Goal: Information Seeking & Learning: Learn about a topic

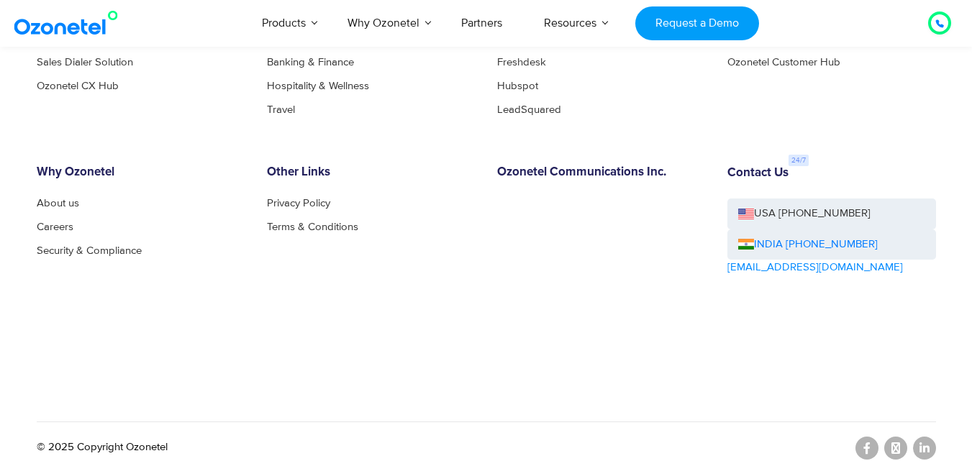
scroll to position [7998, 0]
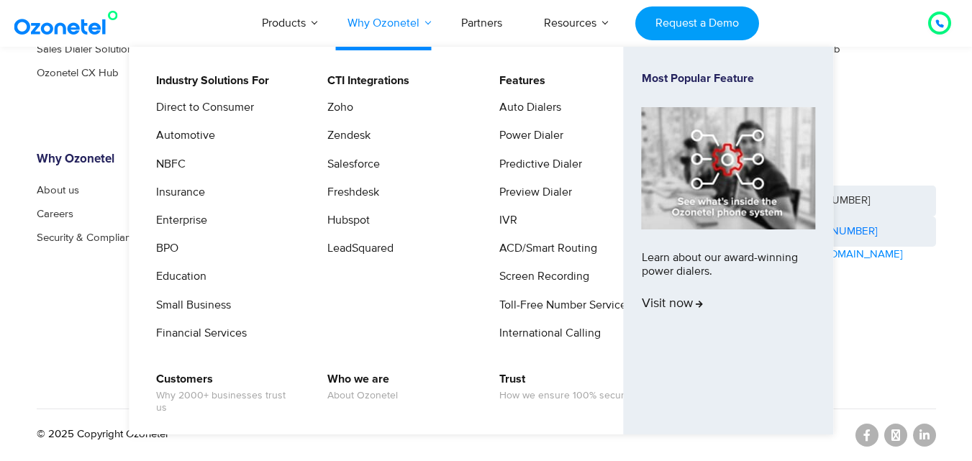
click at [421, 24] on link "Why Ozonetel" at bounding box center [384, 22] width 114 height 47
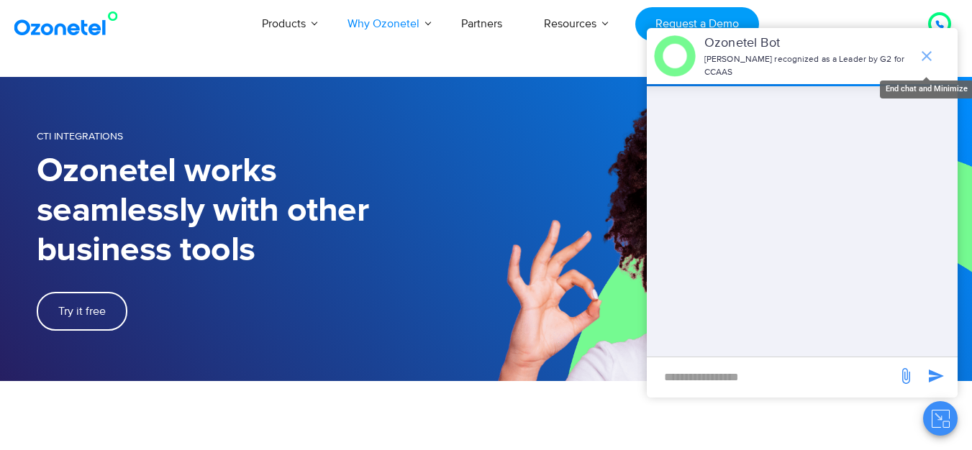
click at [929, 52] on icon "end chat or minimize" at bounding box center [927, 56] width 10 height 10
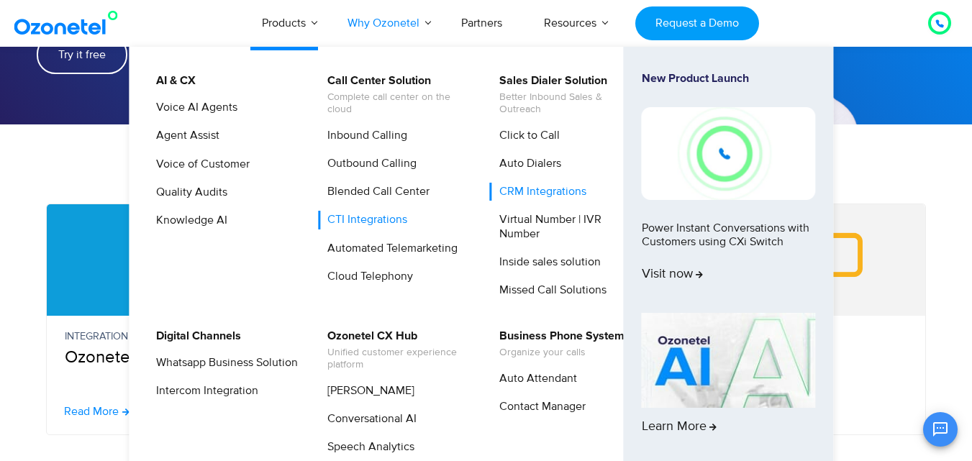
scroll to position [288, 0]
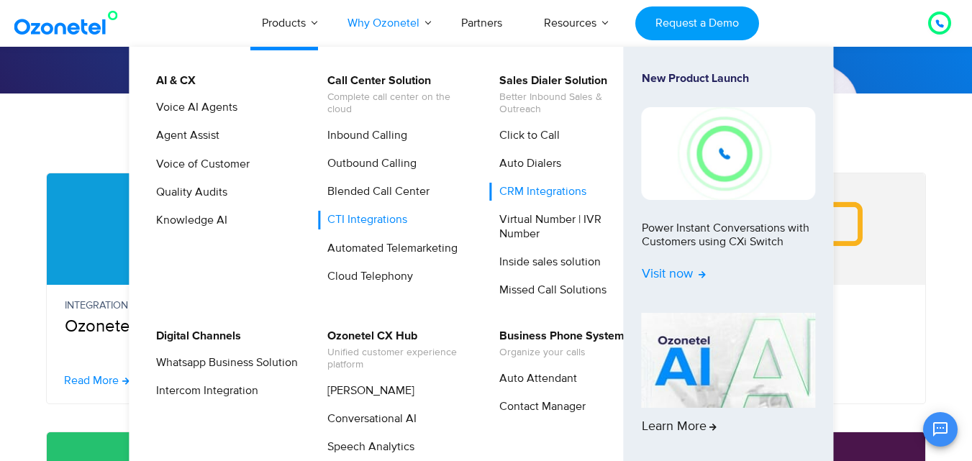
click at [671, 270] on span "Visit now" at bounding box center [674, 275] width 64 height 16
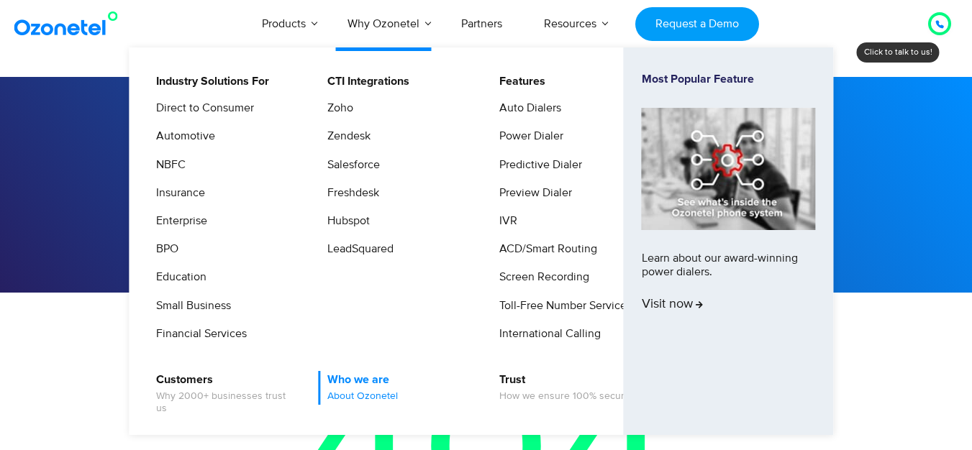
click at [348, 378] on link "Who we are About Ozonetel" at bounding box center [359, 388] width 82 height 34
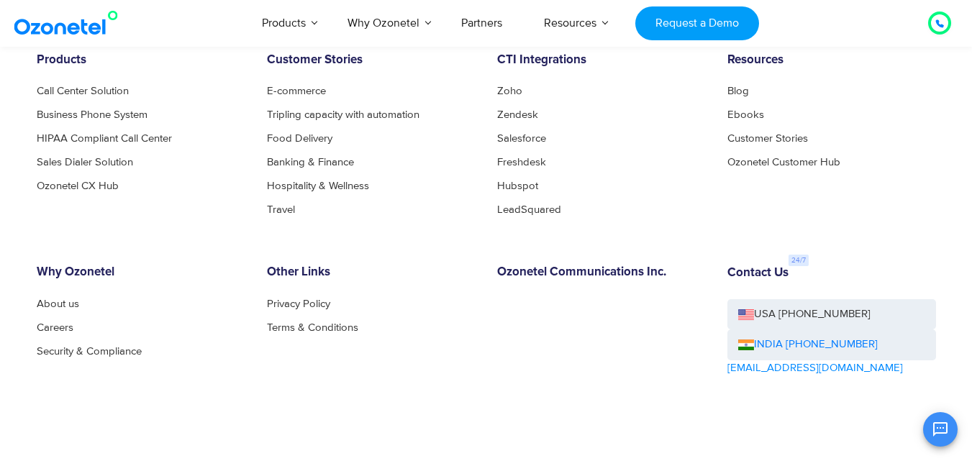
scroll to position [1679, 0]
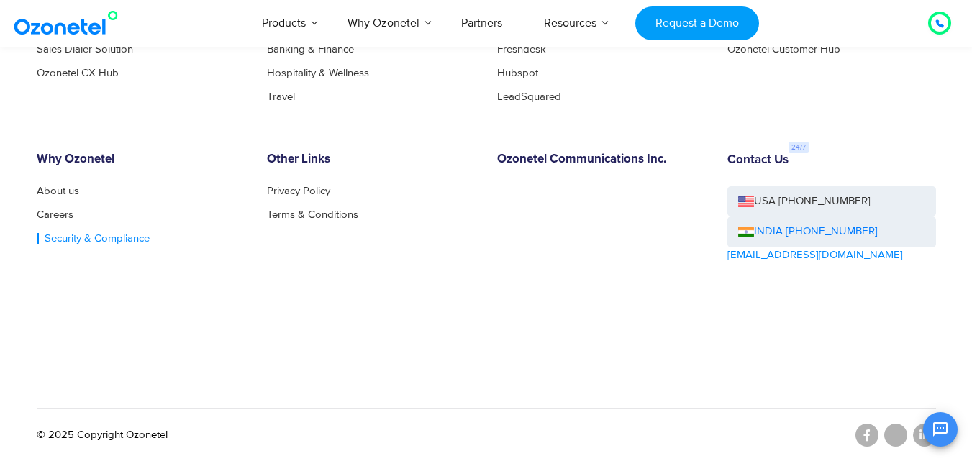
click at [98, 235] on link "Security & Compliance" at bounding box center [93, 238] width 113 height 11
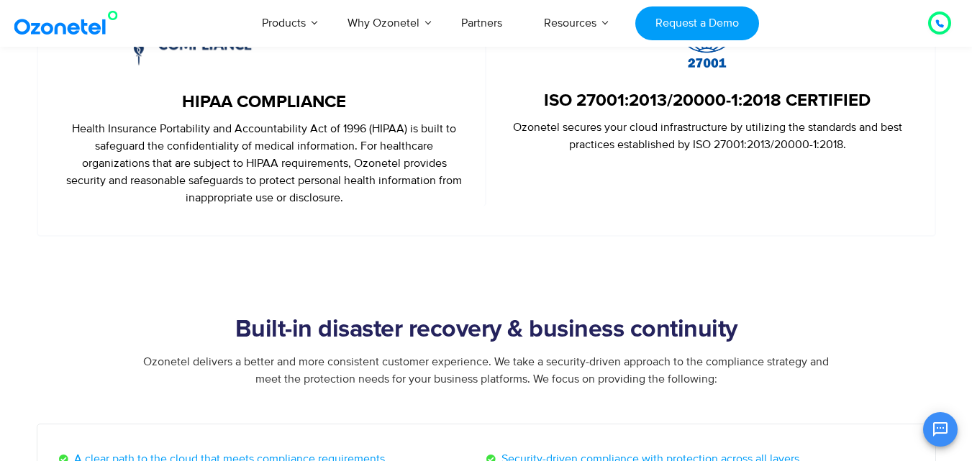
scroll to position [731, 0]
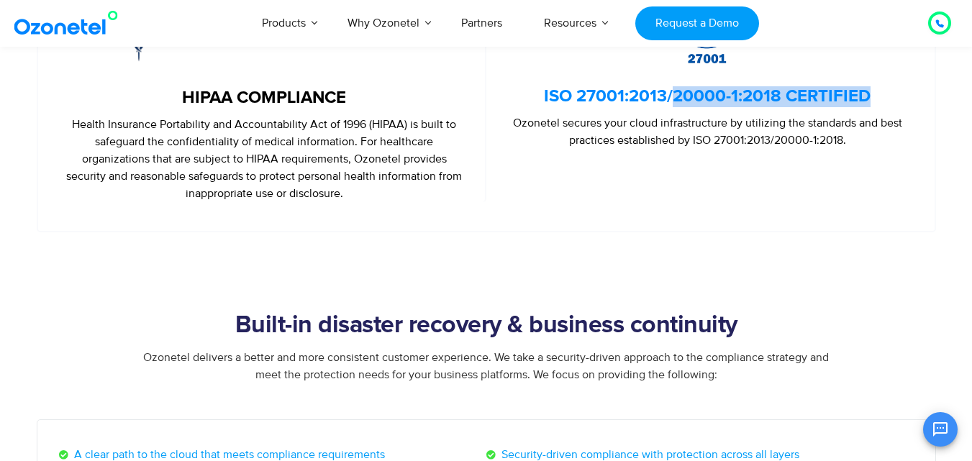
drag, startPoint x: 888, startPoint y: 99, endPoint x: 675, endPoint y: 101, distance: 213.0
click at [675, 101] on h5 "ISO 27001:2013/20000-1:2018 CERTIFIED" at bounding box center [707, 96] width 399 height 21
copy link "20000-1:2018 CERTIFIED"
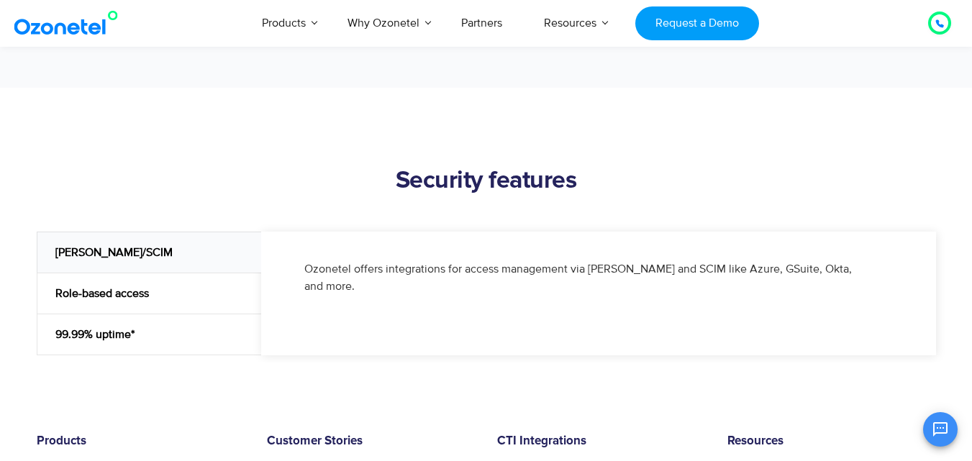
scroll to position [1606, 0]
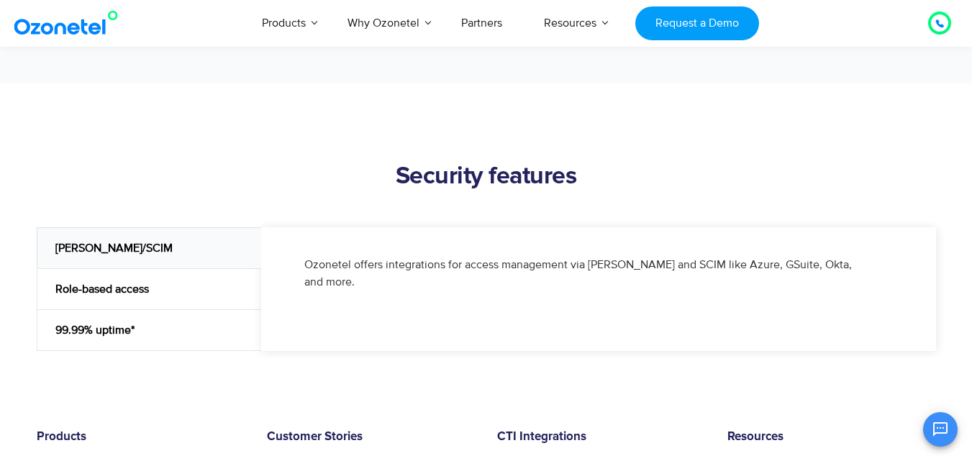
click at [130, 250] on div "SAML/SCIM" at bounding box center [149, 247] width 225 height 41
click at [113, 302] on div "Role-based access" at bounding box center [149, 288] width 225 height 41
click at [105, 327] on div "99.99% uptime*" at bounding box center [149, 330] width 225 height 42
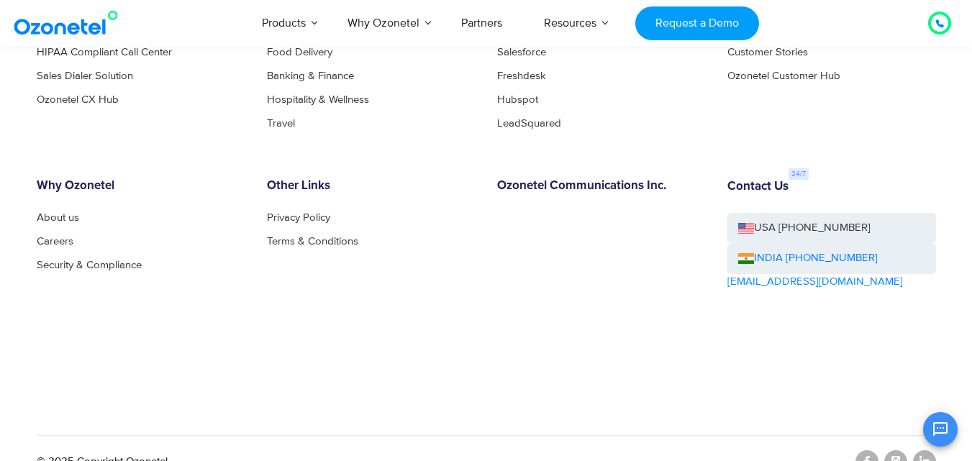
scroll to position [2156, 0]
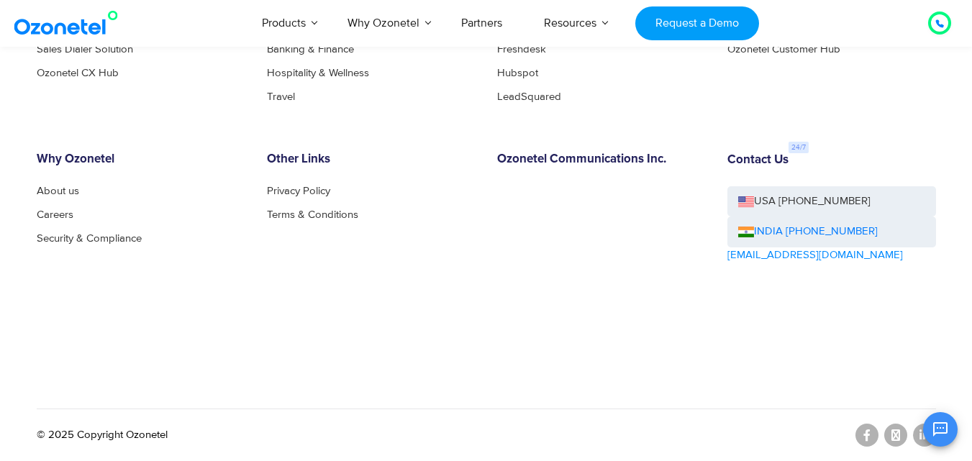
click at [768, 165] on h6 "Contact Us" at bounding box center [757, 160] width 61 height 14
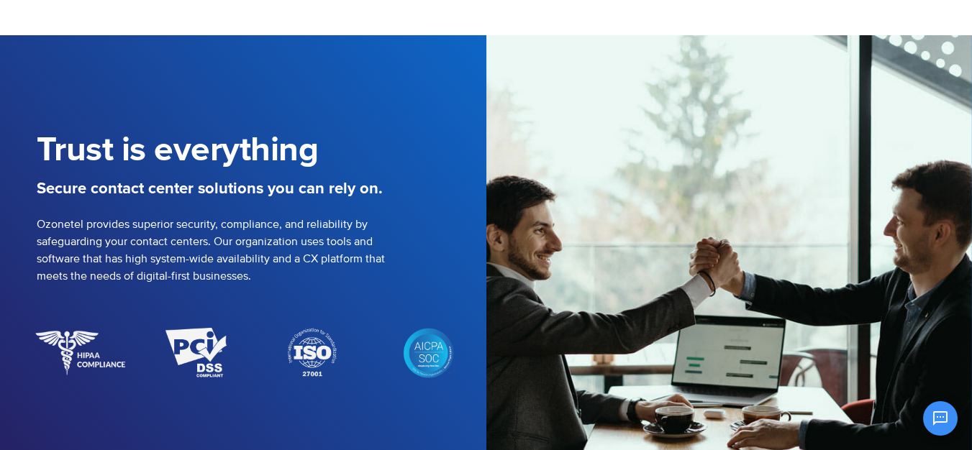
scroll to position [0, 0]
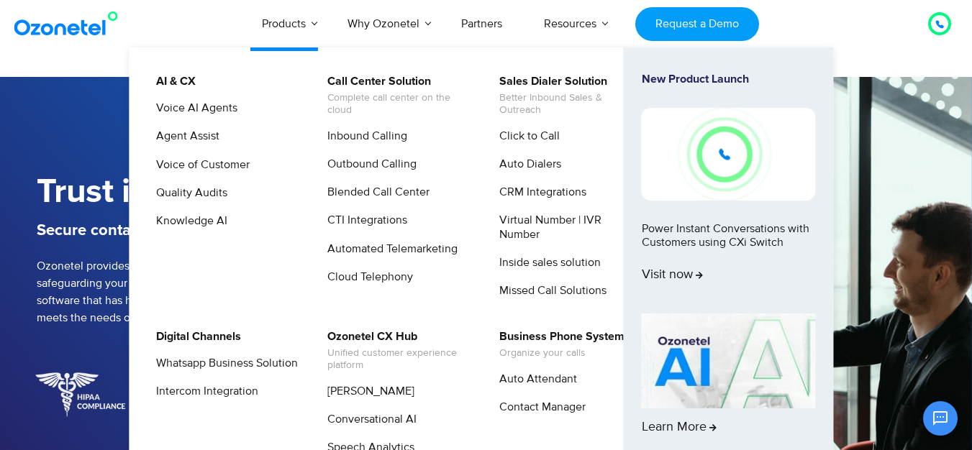
click at [672, 348] on img at bounding box center [729, 361] width 174 height 95
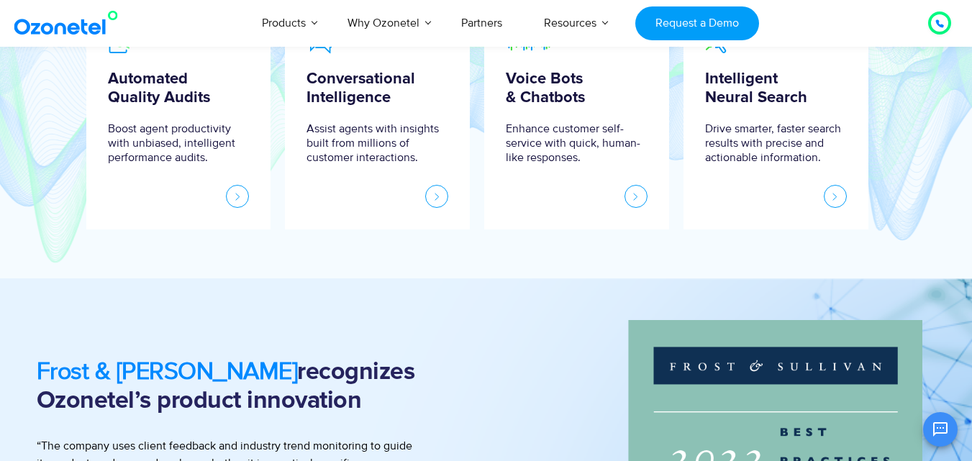
scroll to position [738, 0]
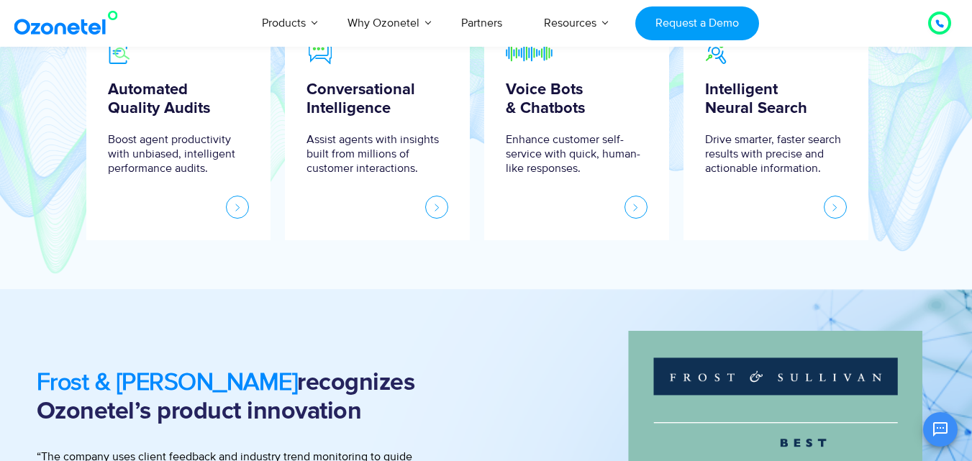
click at [940, 21] on icon at bounding box center [939, 23] width 9 height 9
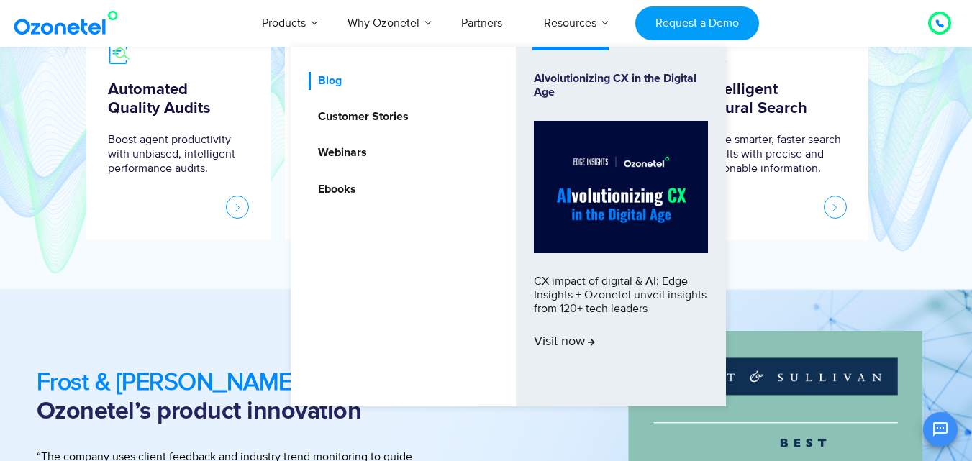
click at [333, 85] on link "Blog" at bounding box center [326, 81] width 35 height 18
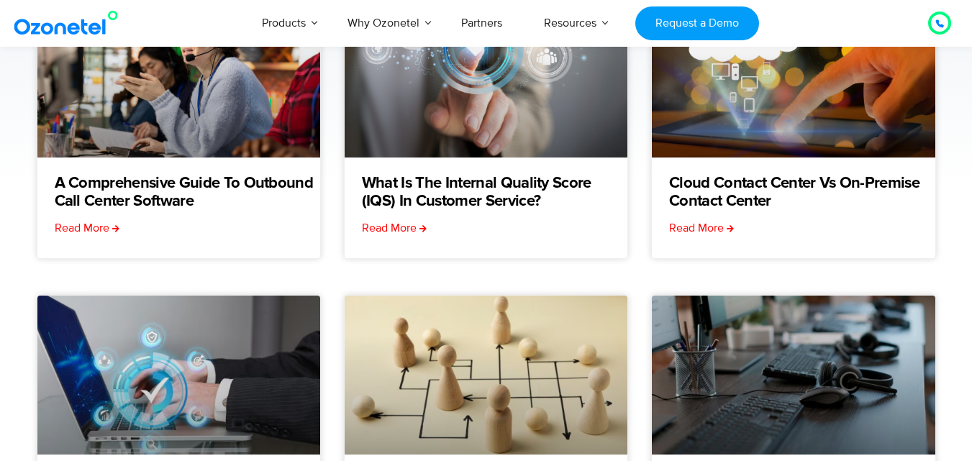
scroll to position [264, 0]
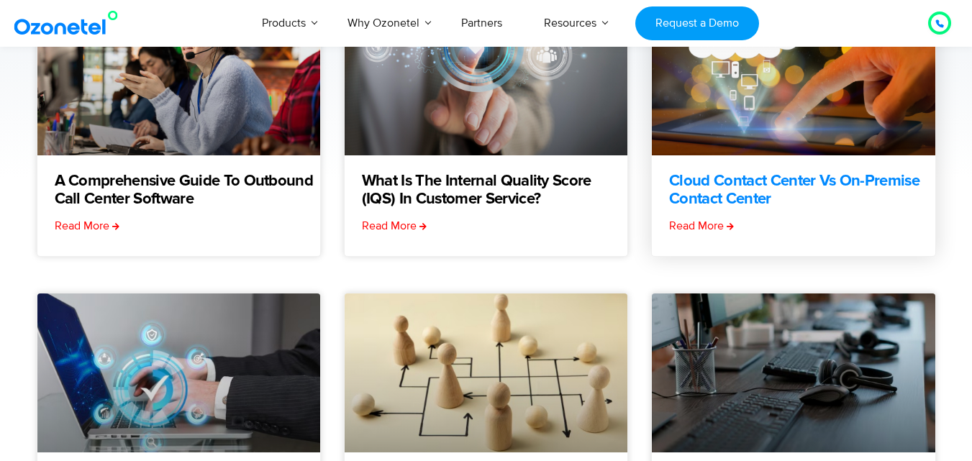
click at [717, 183] on link "Cloud Contact Center vs On-Premise Contact Center" at bounding box center [802, 191] width 266 height 36
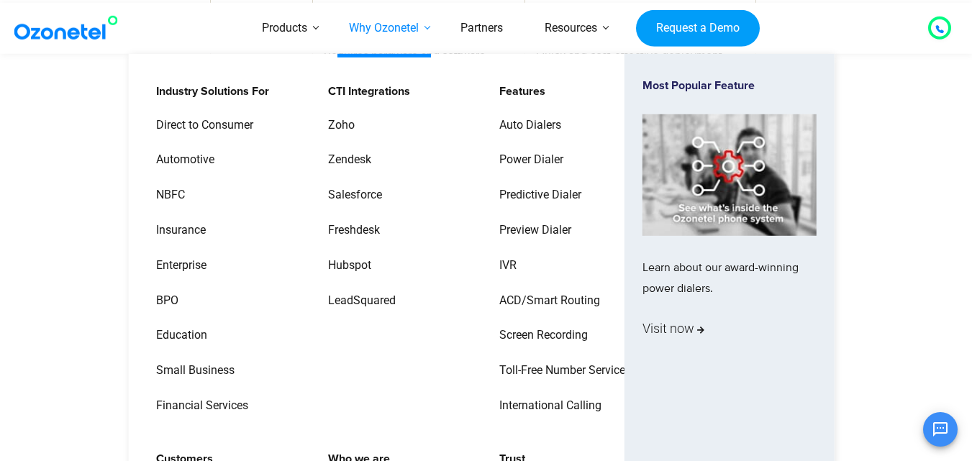
scroll to position [1180, 0]
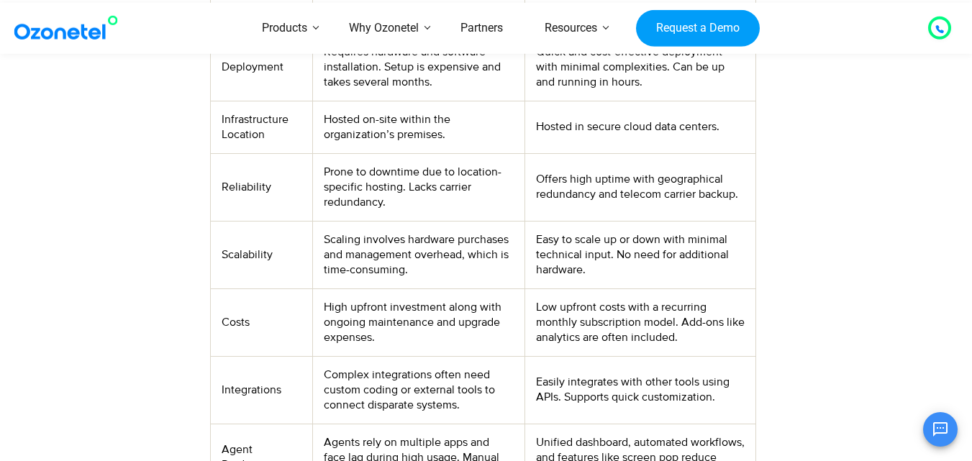
click at [64, 37] on img at bounding box center [69, 28] width 117 height 26
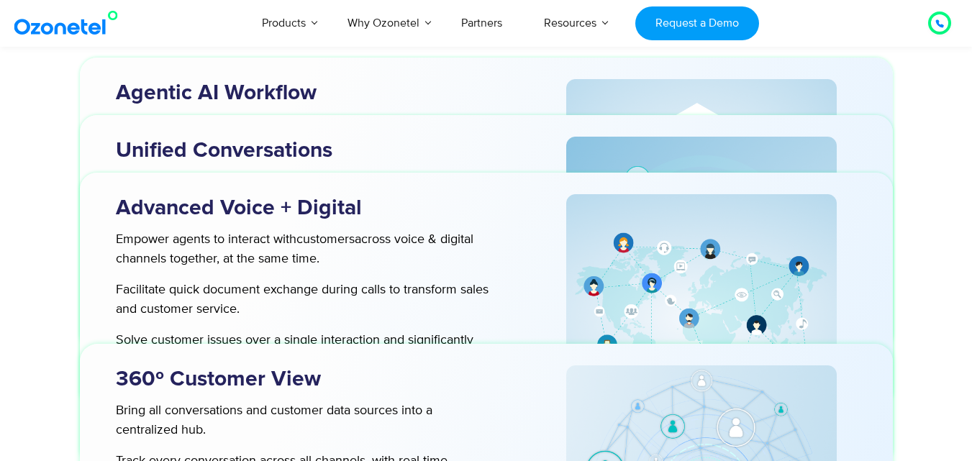
scroll to position [4389, 0]
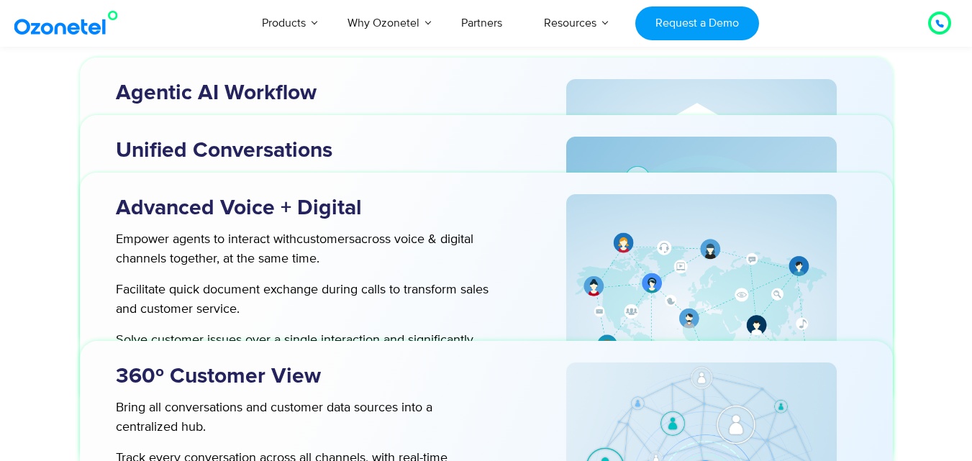
click at [950, 396] on div at bounding box center [486, 98] width 972 height 1616
click at [868, 294] on div at bounding box center [701, 318] width 339 height 249
